Goal: Task Accomplishment & Management: Use online tool/utility

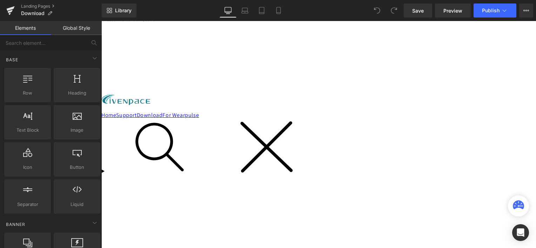
scroll to position [70, 0]
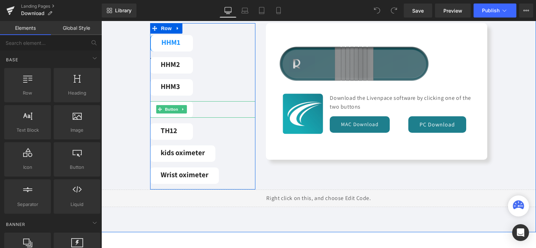
click at [204, 104] on div "HHM4" at bounding box center [202, 109] width 105 height 16
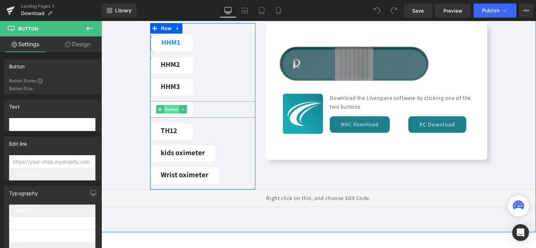
click at [168, 109] on span "Button" at bounding box center [171, 109] width 16 height 8
click at [189, 112] on link "HHM4" at bounding box center [171, 109] width 43 height 16
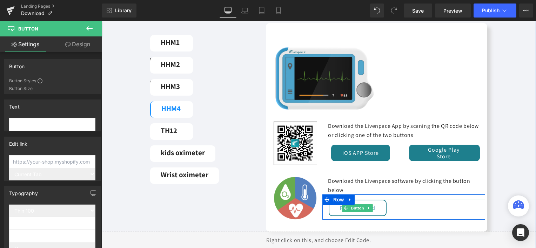
click at [370, 209] on link "PC Download" at bounding box center [358, 208] width 58 height 16
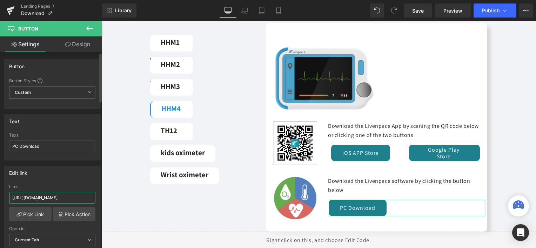
click at [69, 200] on input "[URL][DOMAIN_NAME]" at bounding box center [52, 198] width 86 height 12
type input "[URL][DOMAIN_NAME]"
click at [79, 176] on div "Edit link" at bounding box center [52, 172] width 96 height 13
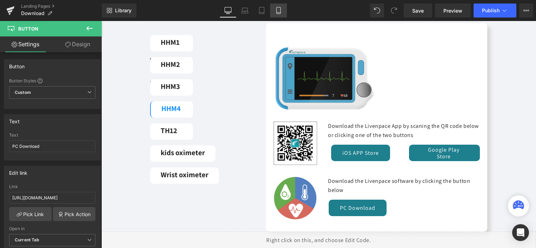
click at [277, 7] on icon at bounding box center [278, 10] width 7 height 7
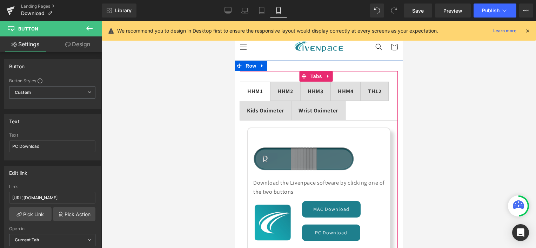
click at [343, 90] on strong "HHM4" at bounding box center [344, 91] width 15 height 7
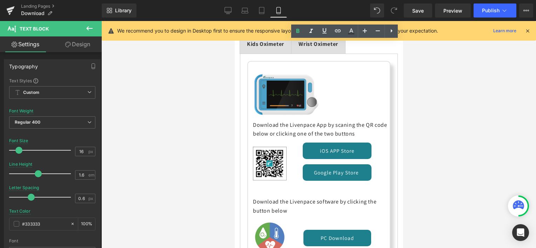
scroll to position [175, 0]
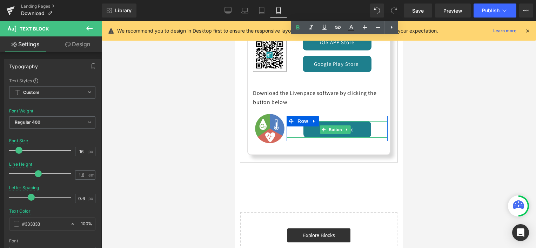
click at [290, 126] on div "PC Download" at bounding box center [336, 129] width 101 height 16
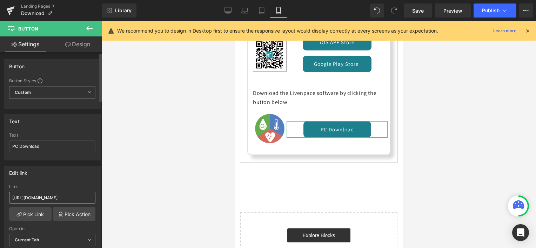
click at [56, 197] on input "[URL][DOMAIN_NAME]" at bounding box center [52, 198] width 86 height 12
type input "[URL][DOMAIN_NAME]"
click at [62, 180] on div "Edit link https://storage.viatomtech.com.cn/download/pc/checkme_browser_pro_set…" at bounding box center [52, 211] width 97 height 91
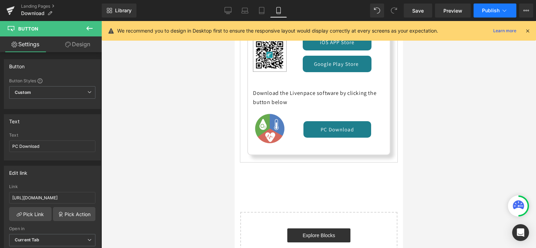
click at [490, 12] on span "Publish" at bounding box center [491, 11] width 18 height 6
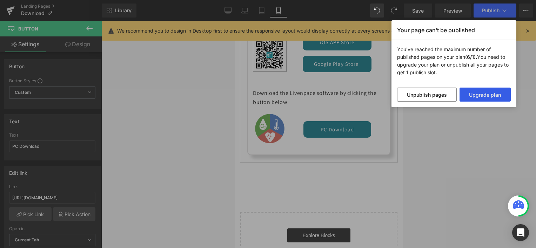
click at [471, 97] on button "Upgrade plan" at bounding box center [485, 95] width 52 height 14
click at [33, 7] on div "Your page can’t be published You've reached the maximum number of published pag…" at bounding box center [268, 124] width 536 height 248
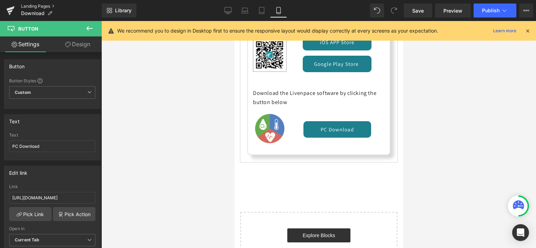
click at [33, 7] on link "Landing Pages" at bounding box center [61, 7] width 81 height 6
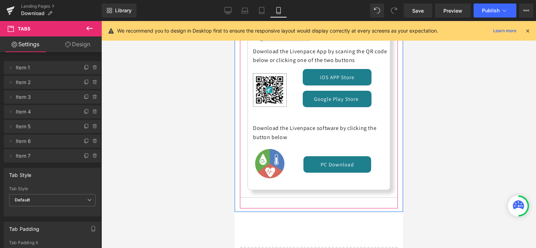
scroll to position [140, 0]
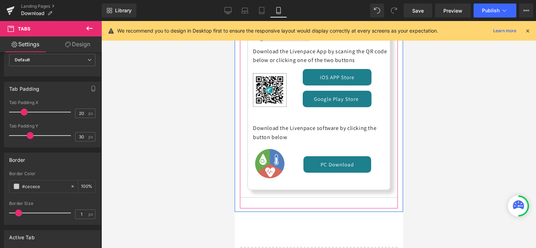
click at [294, 162] on div "PC Download" at bounding box center [336, 164] width 101 height 16
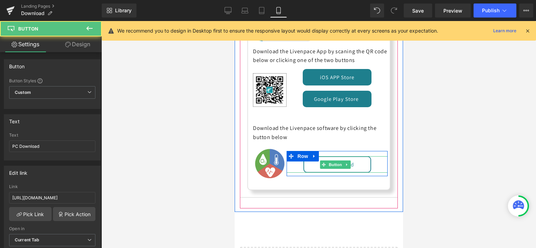
click at [303, 162] on link "PC Download" at bounding box center [337, 164] width 68 height 16
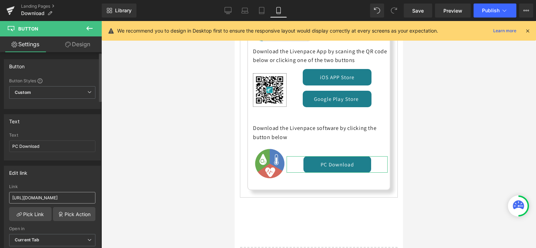
click at [54, 201] on input "[URL][DOMAIN_NAME]" at bounding box center [52, 198] width 86 height 12
type input "[URL][DOMAIN_NAME]"
click at [64, 184] on div "Link" at bounding box center [52, 186] width 86 height 5
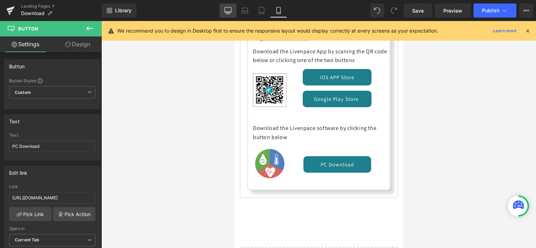
click at [229, 11] on icon at bounding box center [227, 10] width 7 height 7
type input "16"
type input "100"
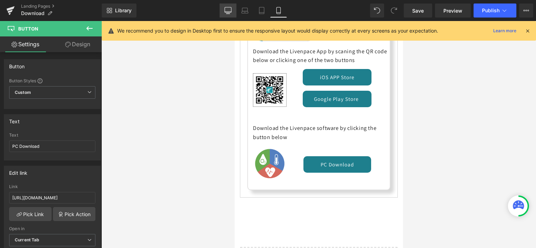
type input "100"
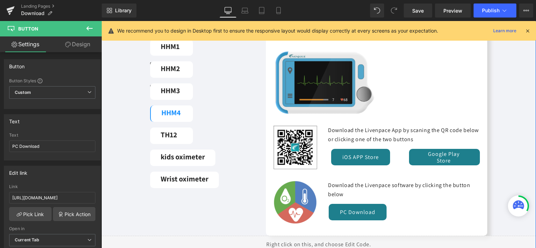
scroll to position [70, 0]
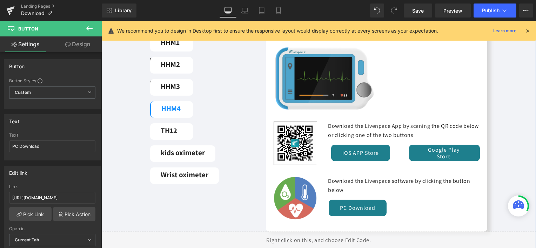
click at [400, 206] on div "PC Download" at bounding box center [407, 208] width 156 height 16
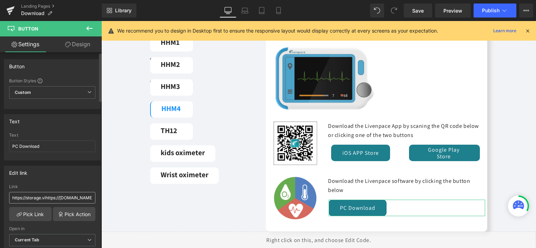
click at [57, 200] on input "https://storage.vihttps://[DOMAIN_NAME][URL][DOMAIN_NAME]" at bounding box center [52, 198] width 86 height 12
type input "[URL][DOMAIN_NAME]"
click at [71, 180] on div "Edit link [URL][DOMAIN_NAME] Link [URL][DOMAIN_NAME] Pick Link Pick Action Curr…" at bounding box center [52, 211] width 97 height 91
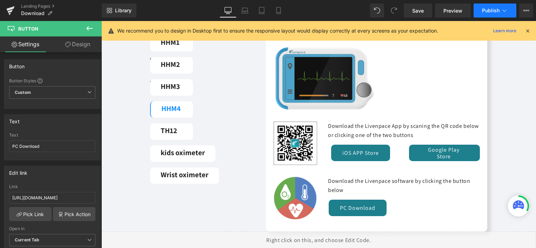
click at [496, 5] on button "Publish" at bounding box center [494, 11] width 43 height 14
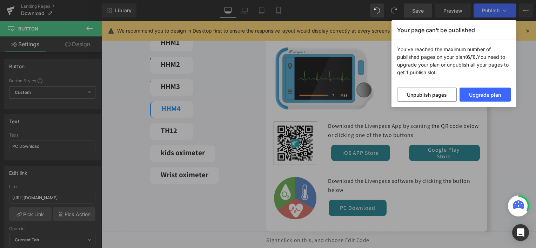
click at [427, 9] on div "Your page can’t be published You've reached the maximum number of published pag…" at bounding box center [268, 124] width 536 height 248
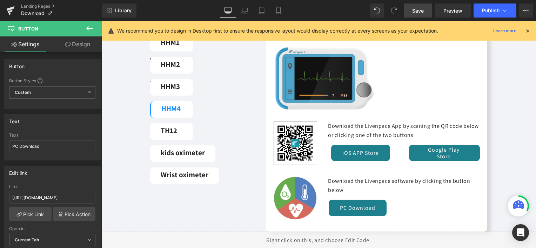
click at [419, 9] on span "Save" at bounding box center [418, 10] width 12 height 7
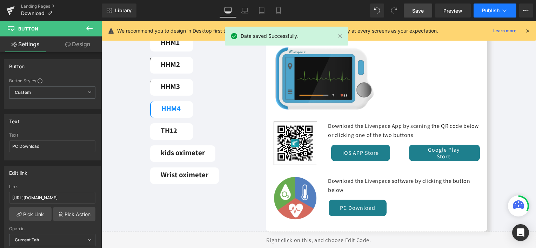
click at [504, 12] on icon at bounding box center [504, 10] width 7 height 7
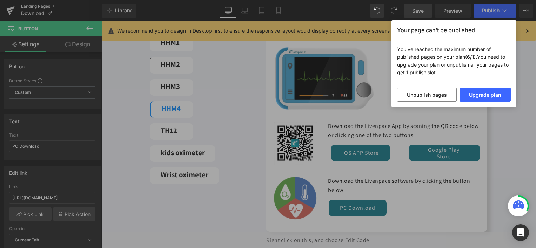
click at [22, 5] on div "Your page can’t be published You've reached the maximum number of published pag…" at bounding box center [268, 124] width 536 height 248
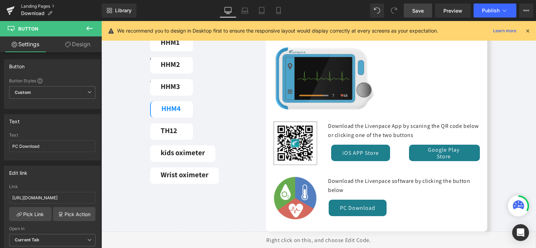
click at [26, 4] on link "Landing Pages" at bounding box center [61, 7] width 81 height 6
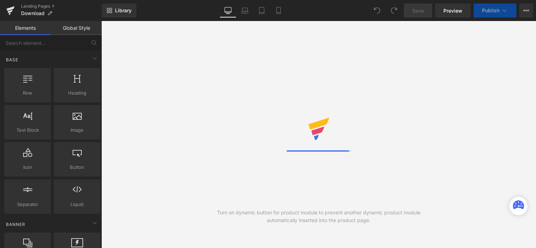
click at [499, 7] on button "Publish" at bounding box center [494, 11] width 43 height 14
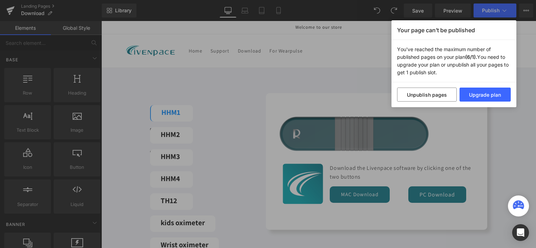
click at [530, 32] on div "Your page can’t be published You've reached the maximum number of published pag…" at bounding box center [268, 124] width 536 height 248
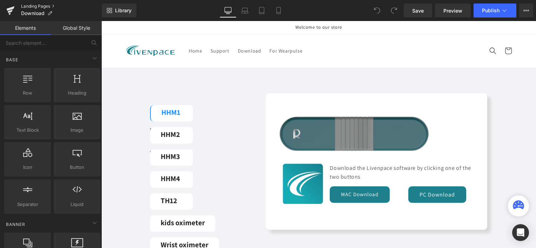
click at [29, 4] on link "Landing Pages" at bounding box center [61, 7] width 81 height 6
